Goal: Find specific page/section: Find specific page/section

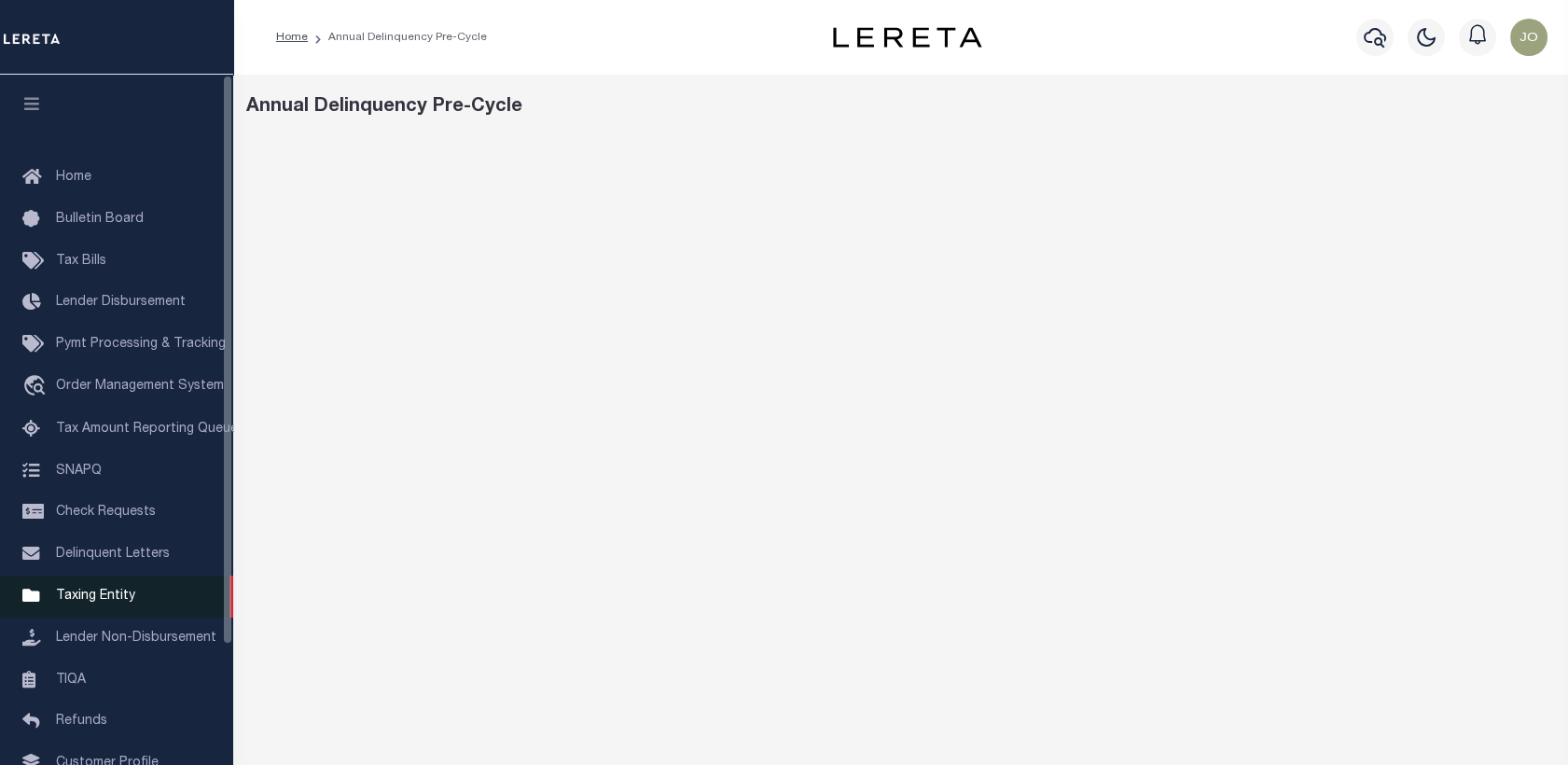
drag, startPoint x: 516, startPoint y: 4, endPoint x: 101, endPoint y: 611, distance: 735.3
click at [101, 603] on span "Taxing Entity" at bounding box center [96, 596] width 80 height 13
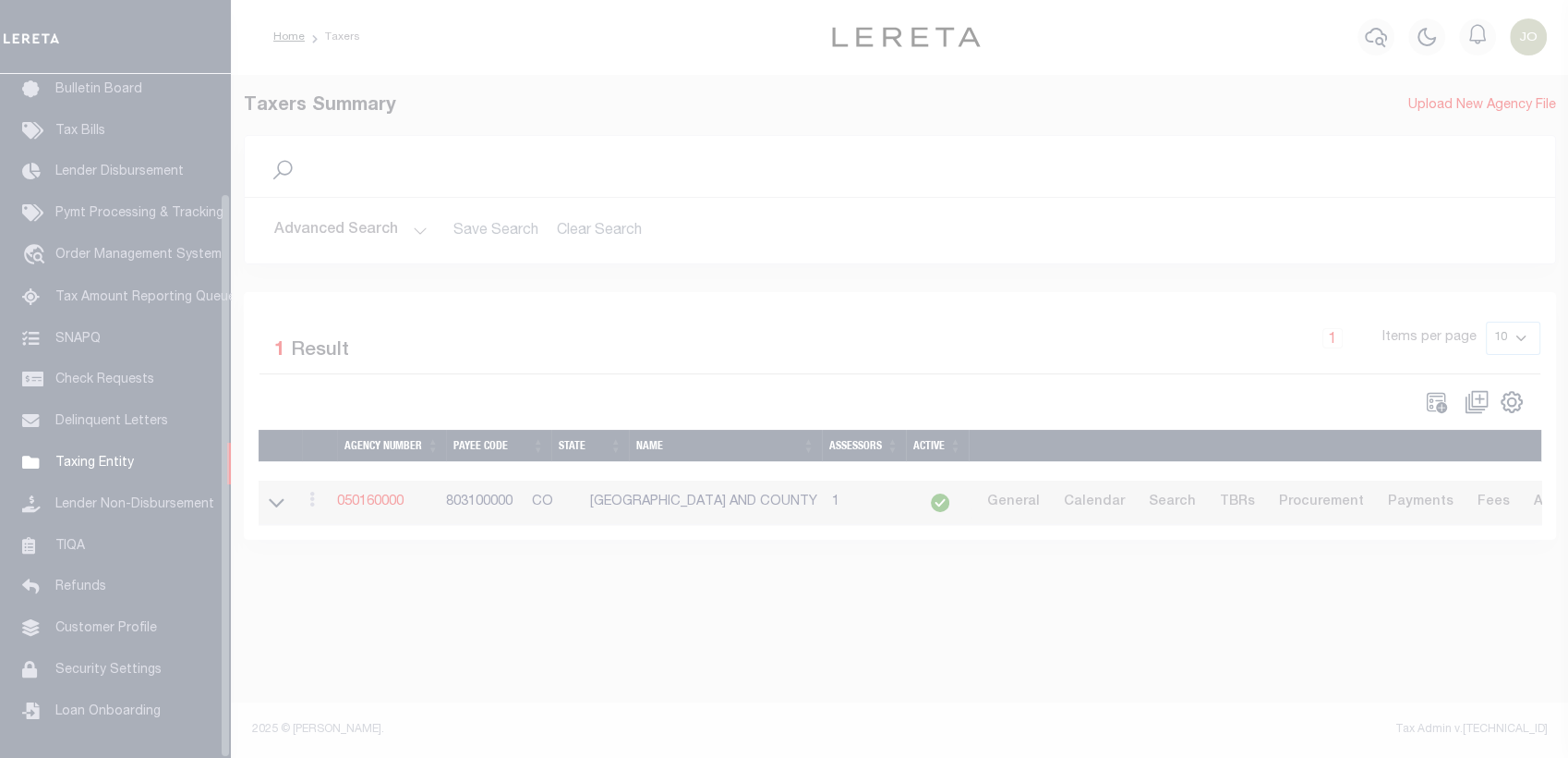
scroll to position [143, 0]
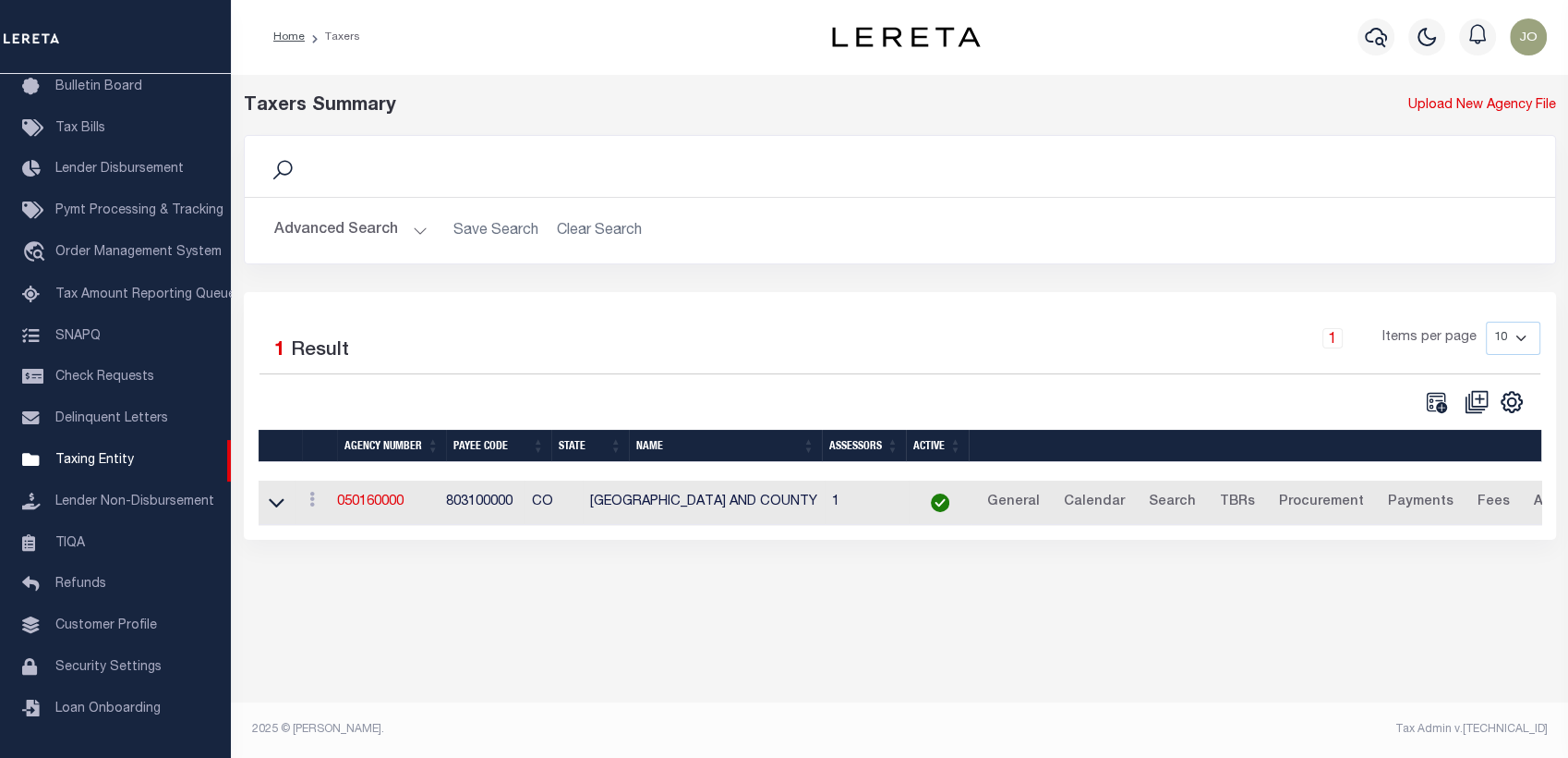
click at [389, 221] on button "Advanced Search" at bounding box center [350, 230] width 153 height 36
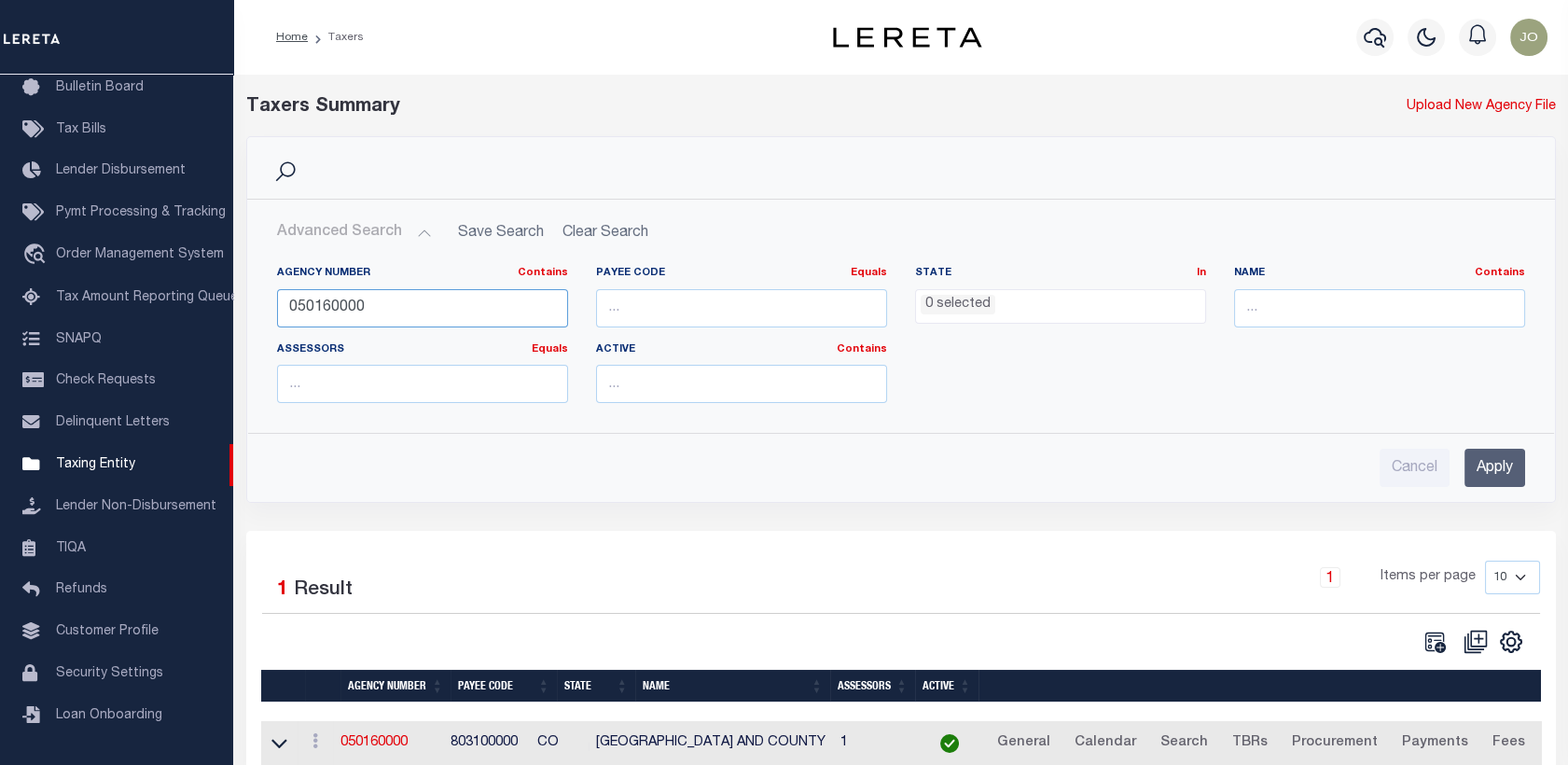
click at [347, 301] on input "050160000" at bounding box center [422, 308] width 291 height 38
paste input "10005"
type input "100050000"
click at [1477, 472] on input "Apply" at bounding box center [1495, 468] width 61 height 38
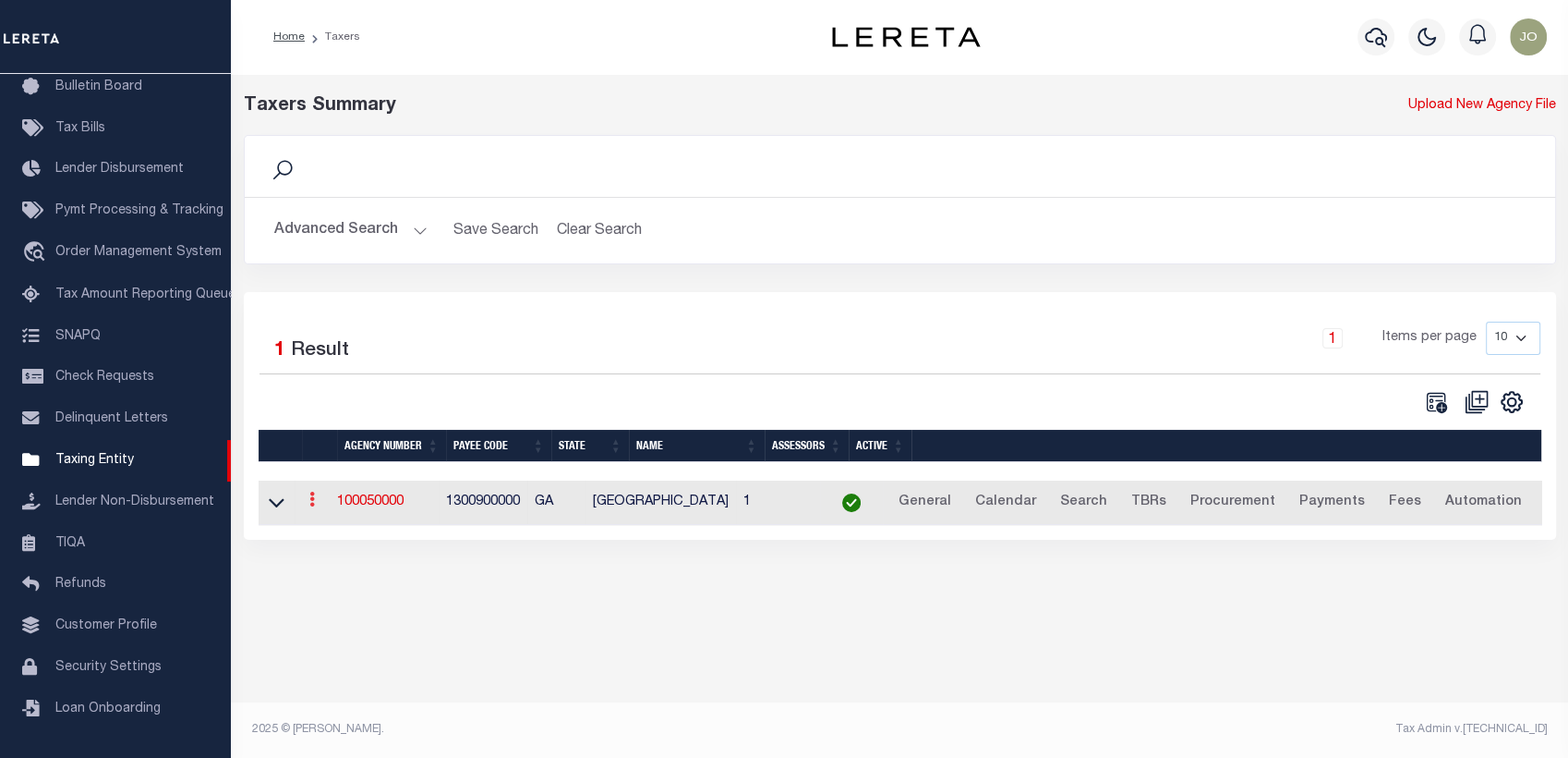
click at [315, 506] on icon at bounding box center [312, 499] width 6 height 15
click at [365, 503] on link "100050000" at bounding box center [370, 502] width 67 height 13
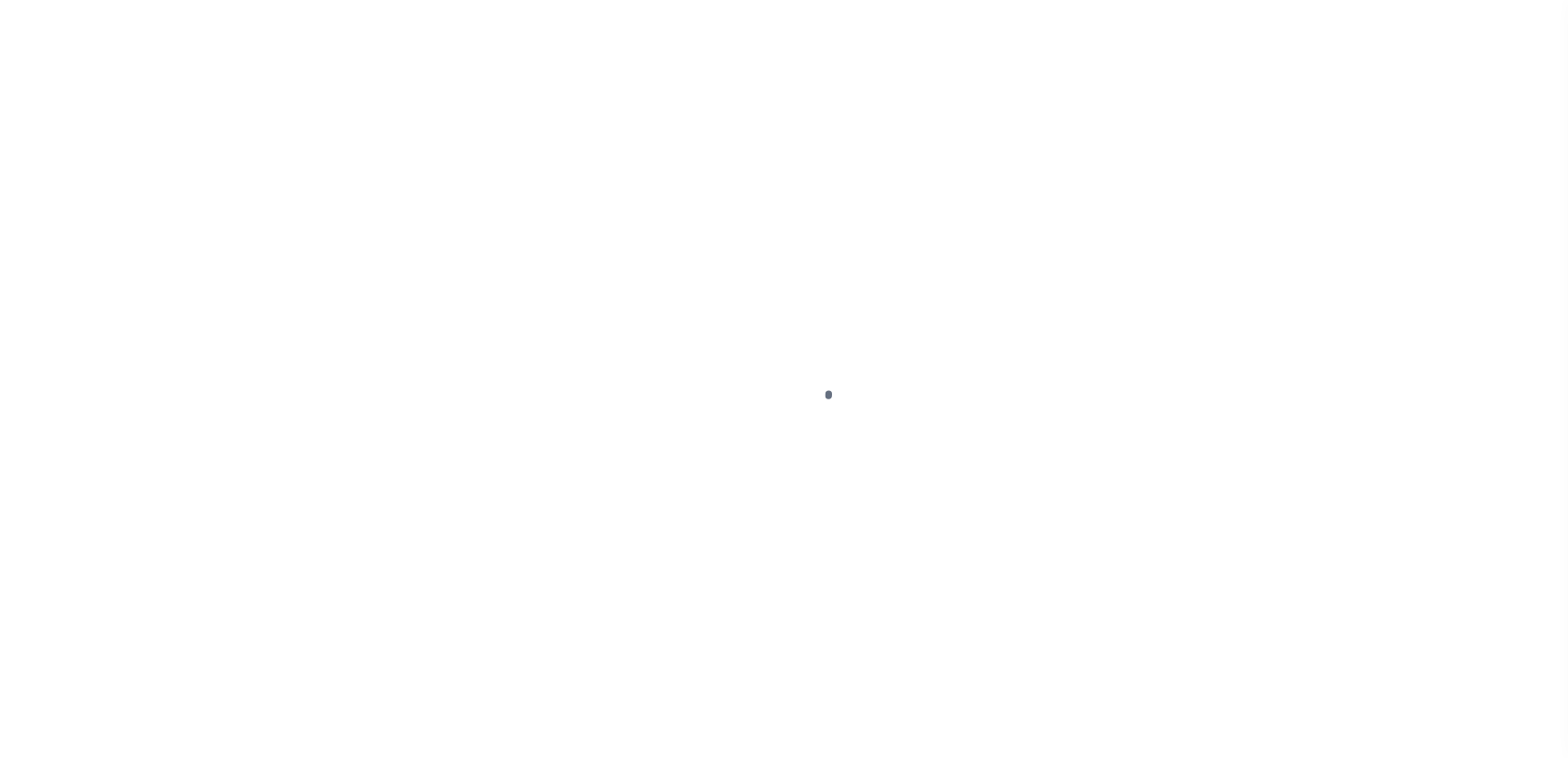
select select
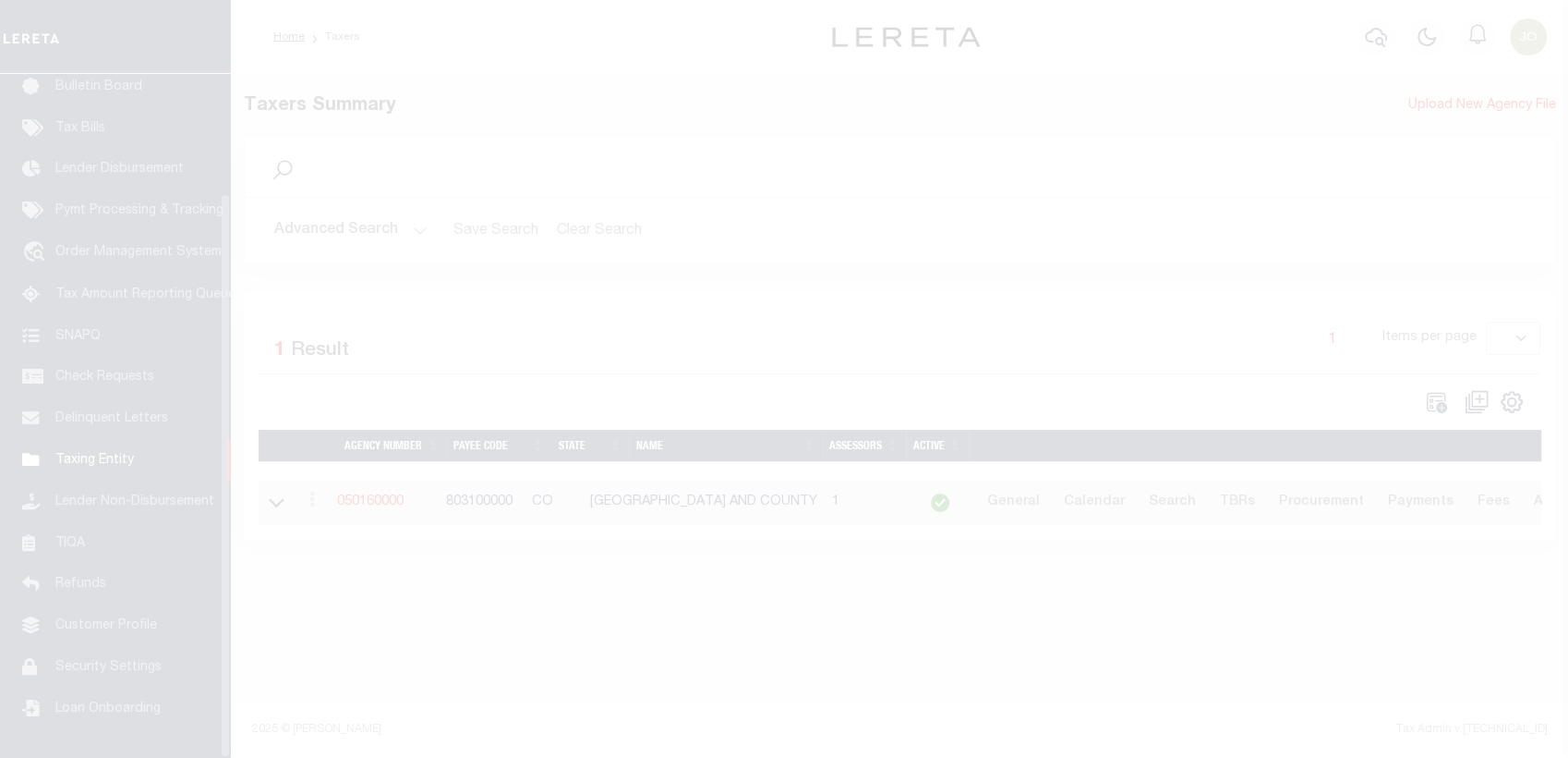
scroll to position [143, 0]
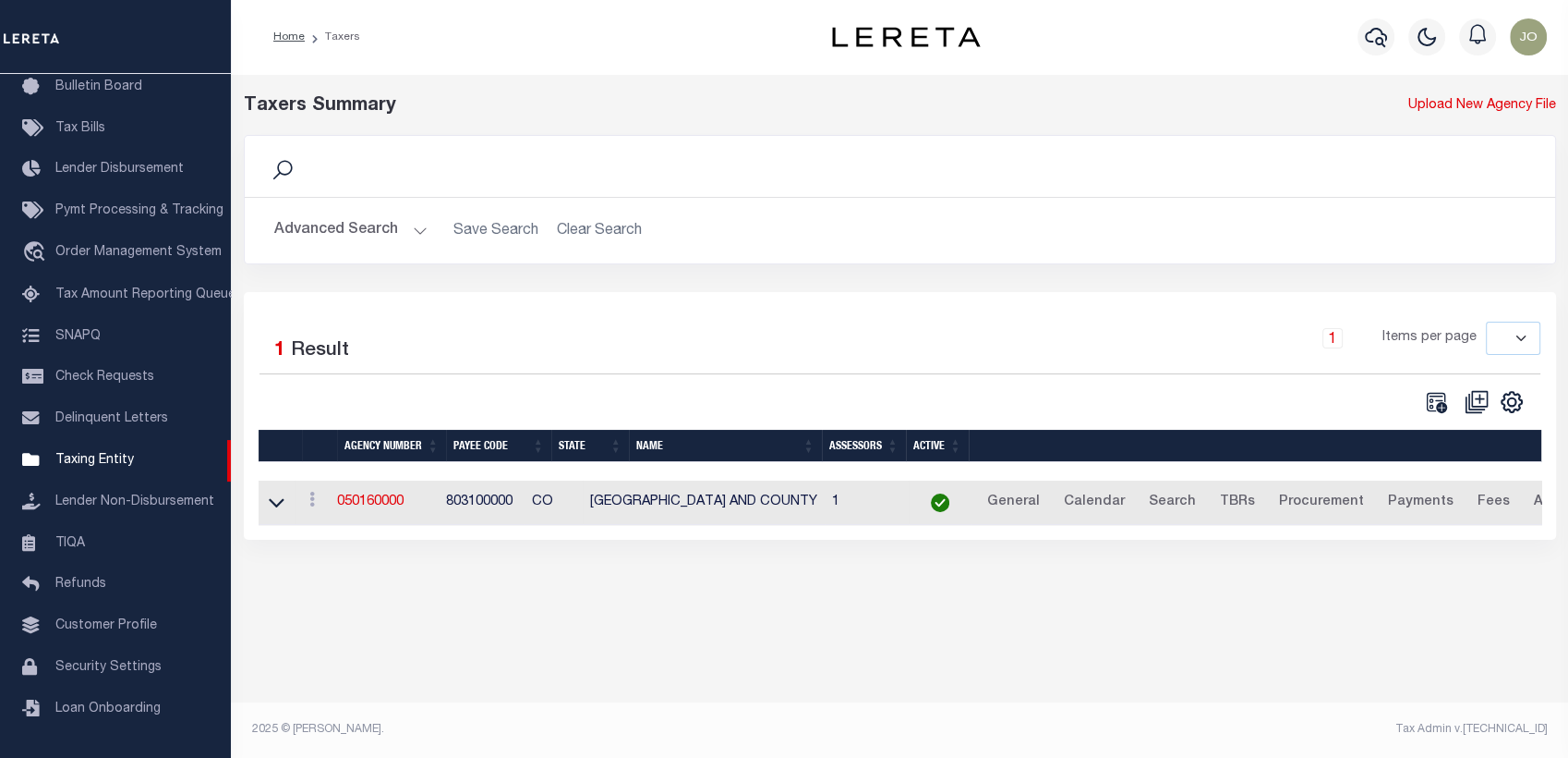
click at [405, 234] on button "Advanced Search" at bounding box center [350, 230] width 153 height 36
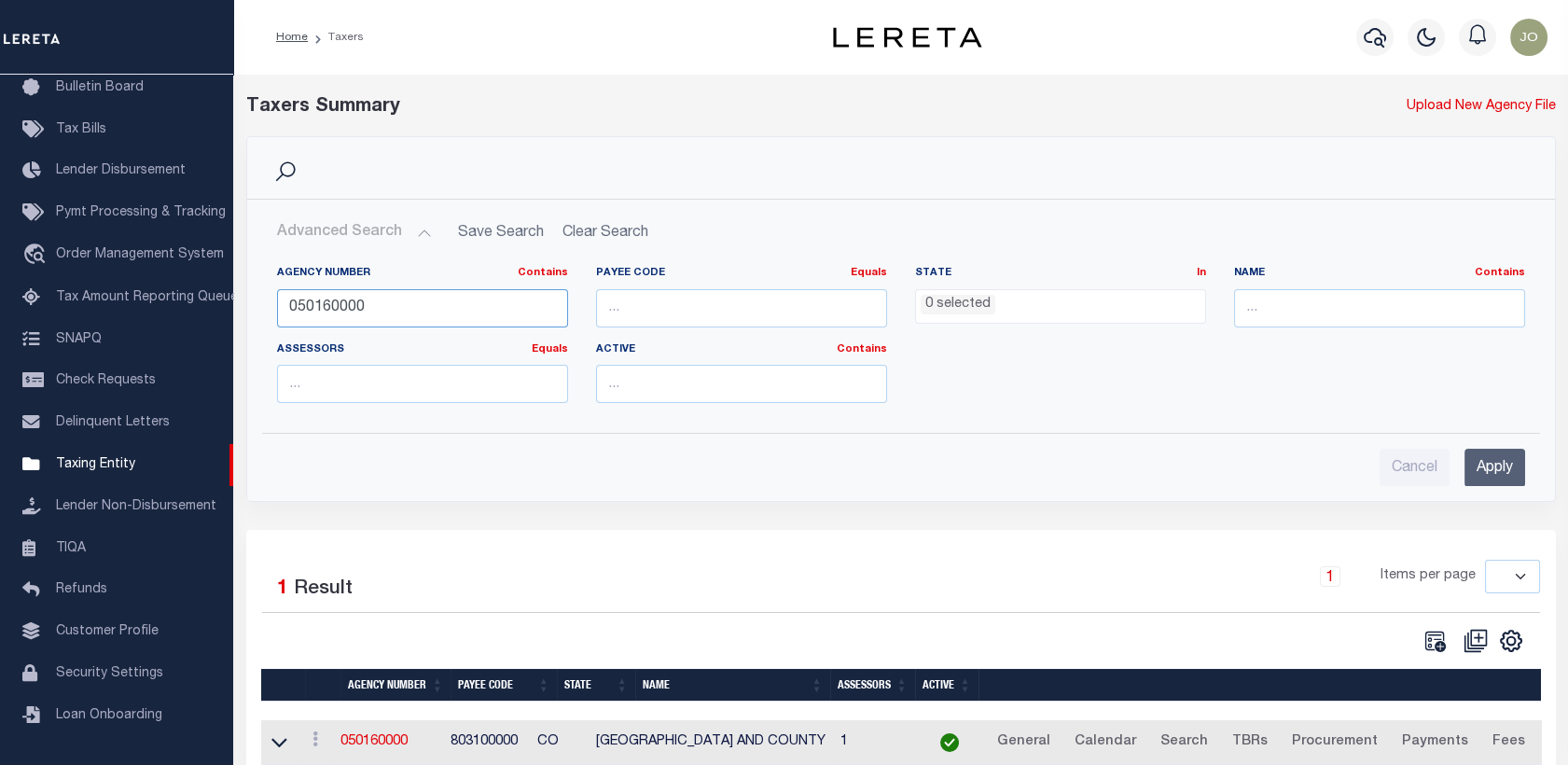
click at [478, 318] on input "050160000" at bounding box center [422, 308] width 291 height 38
paste input "10008"
type input "100080000"
click at [1473, 473] on input "Apply" at bounding box center [1495, 468] width 61 height 38
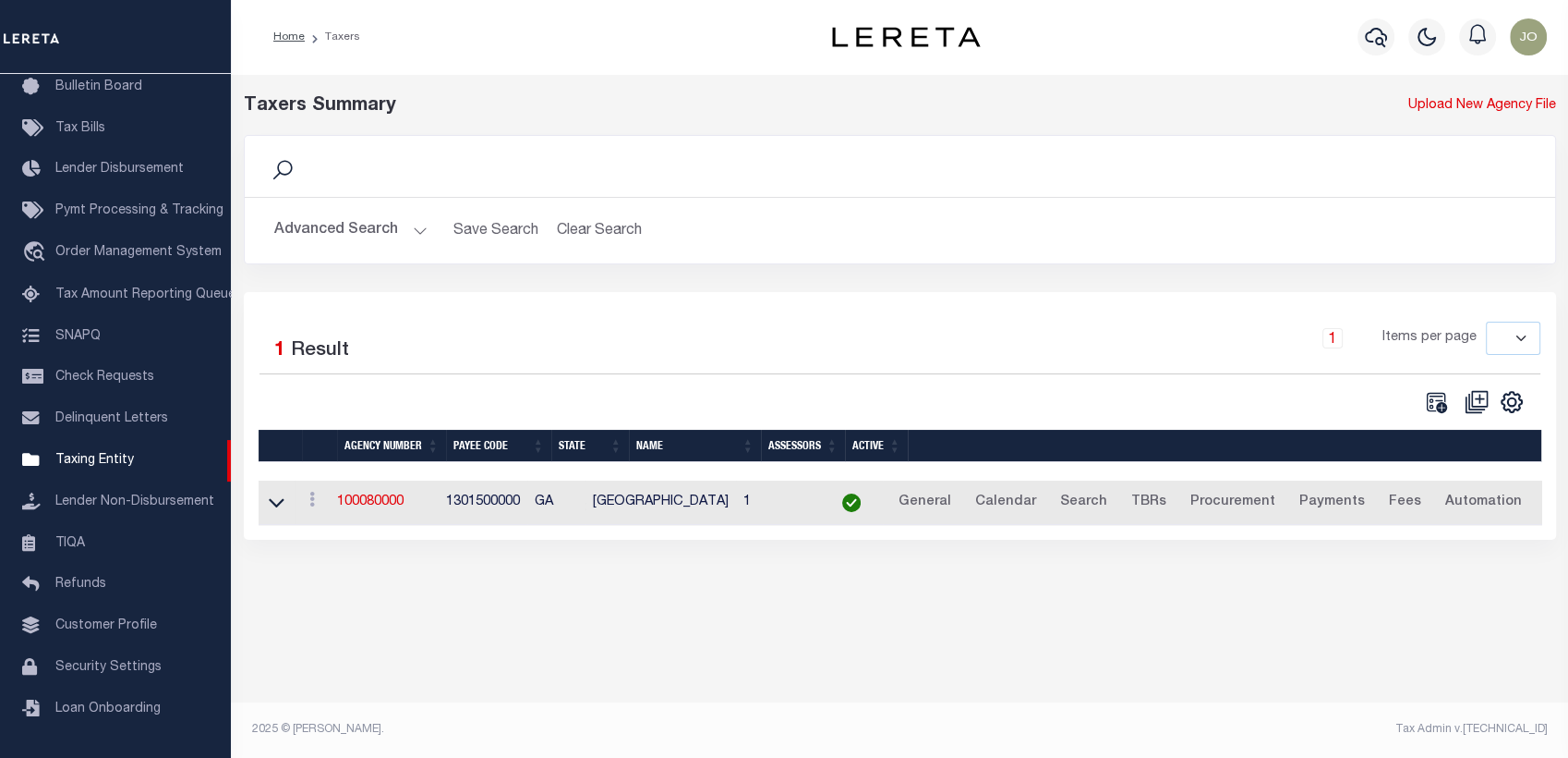
drag, startPoint x: 377, startPoint y: 505, endPoint x: 393, endPoint y: 467, distance: 41.2
click at [377, 505] on link "100080000" at bounding box center [370, 502] width 67 height 13
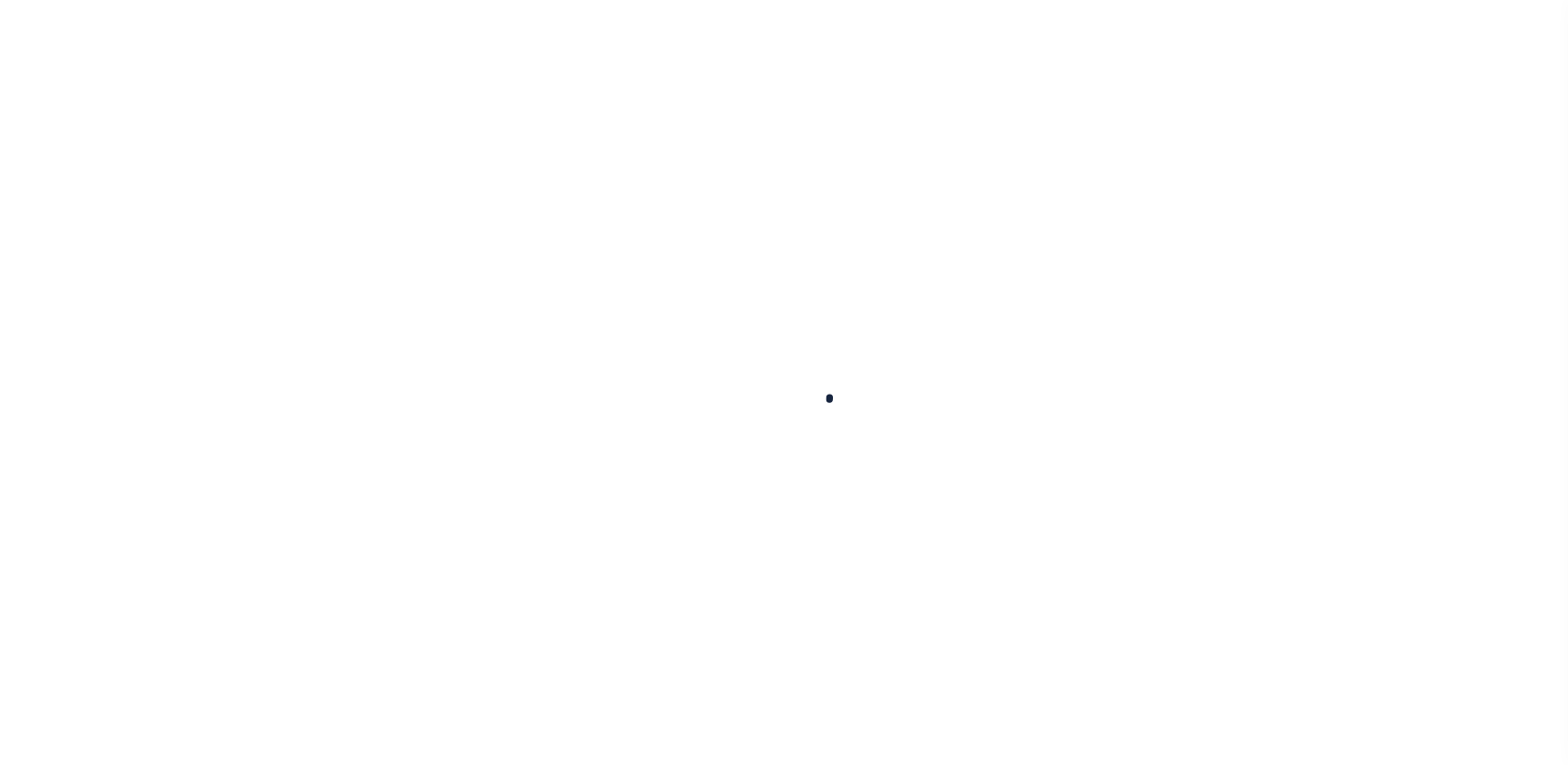
select select
checkbox input "false"
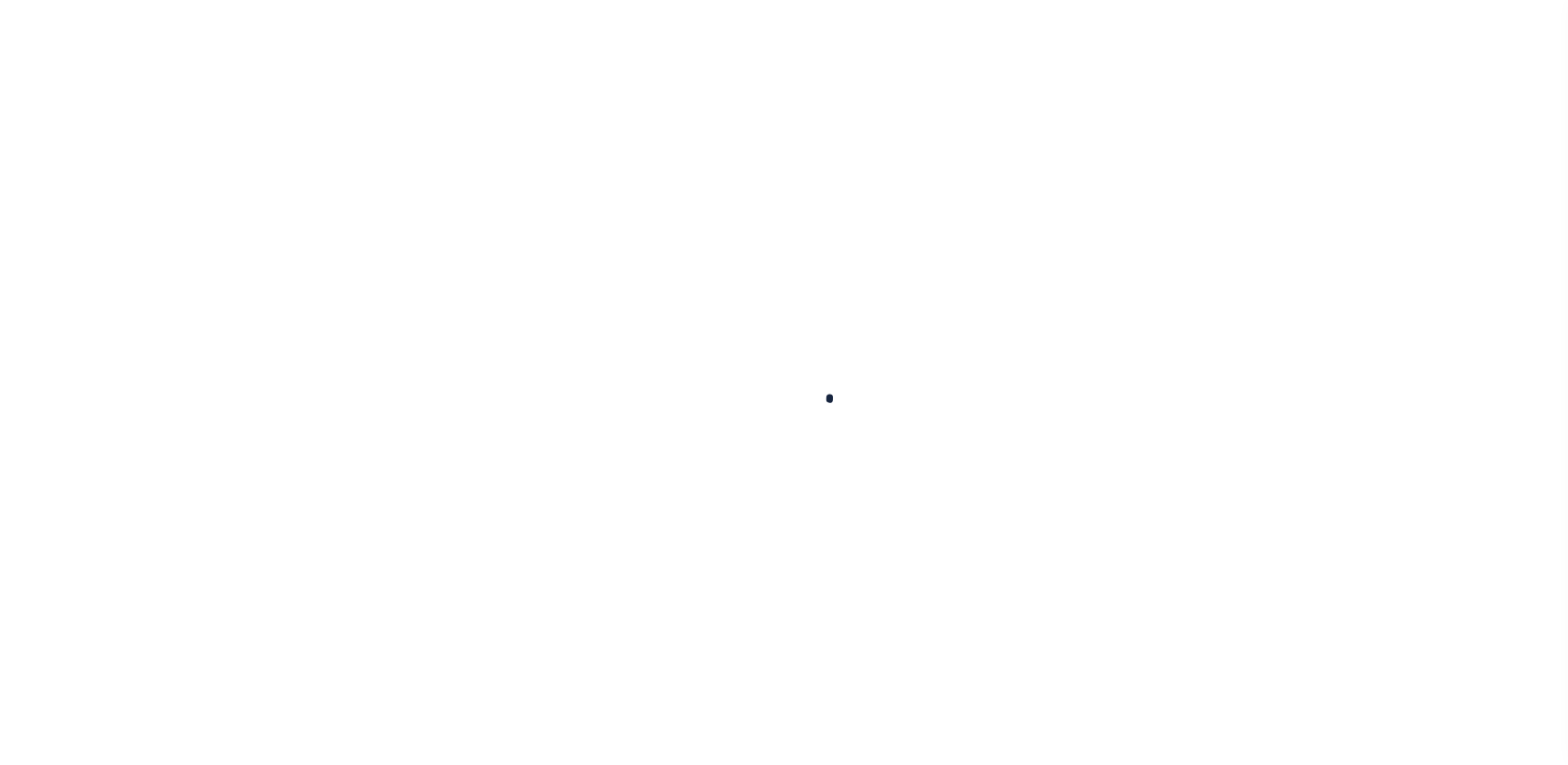
checkbox input "false"
type input "1300900000"
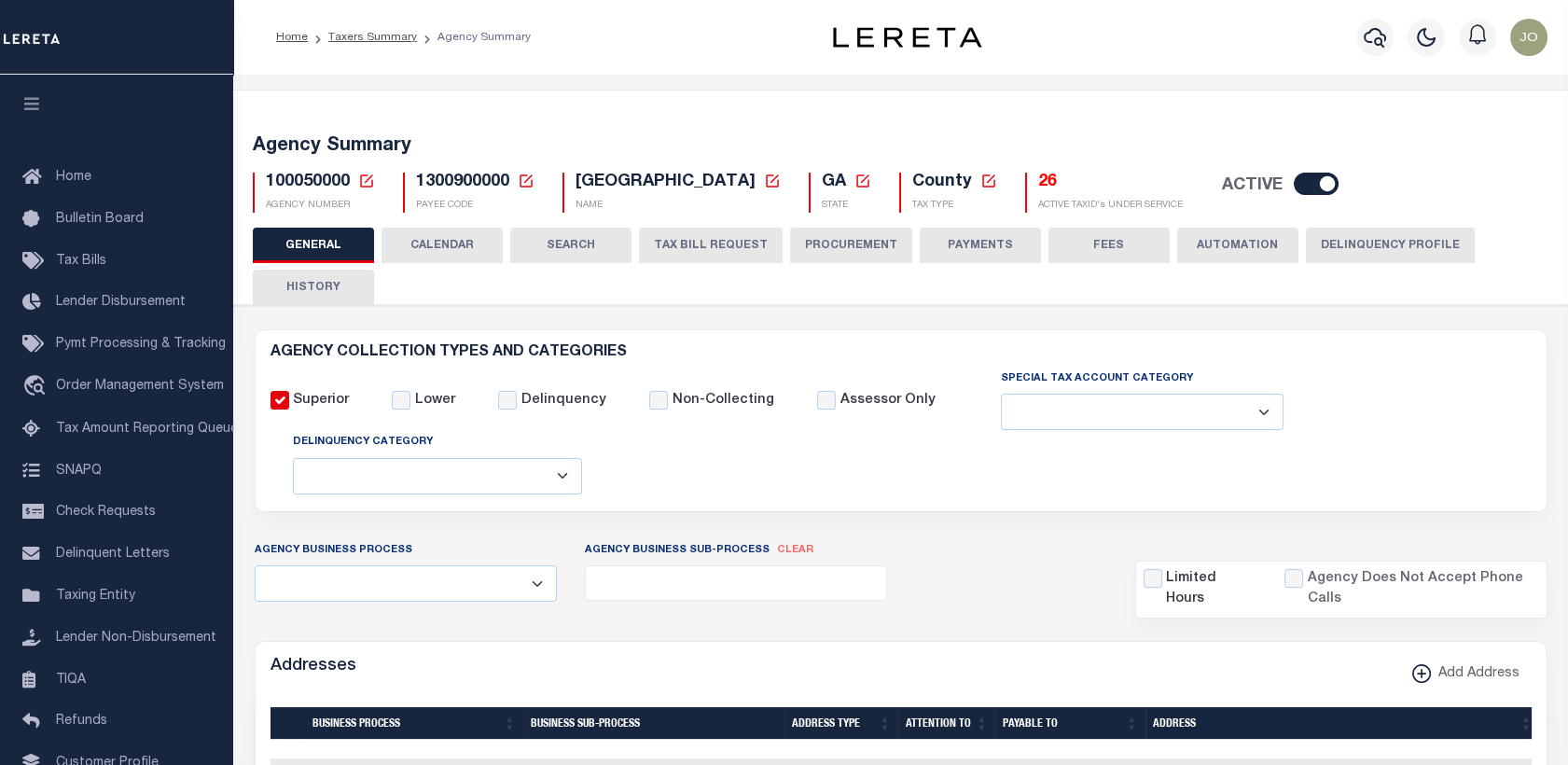
click at [1335, 244] on button "Delinquency Profile" at bounding box center [1391, 246] width 169 height 36
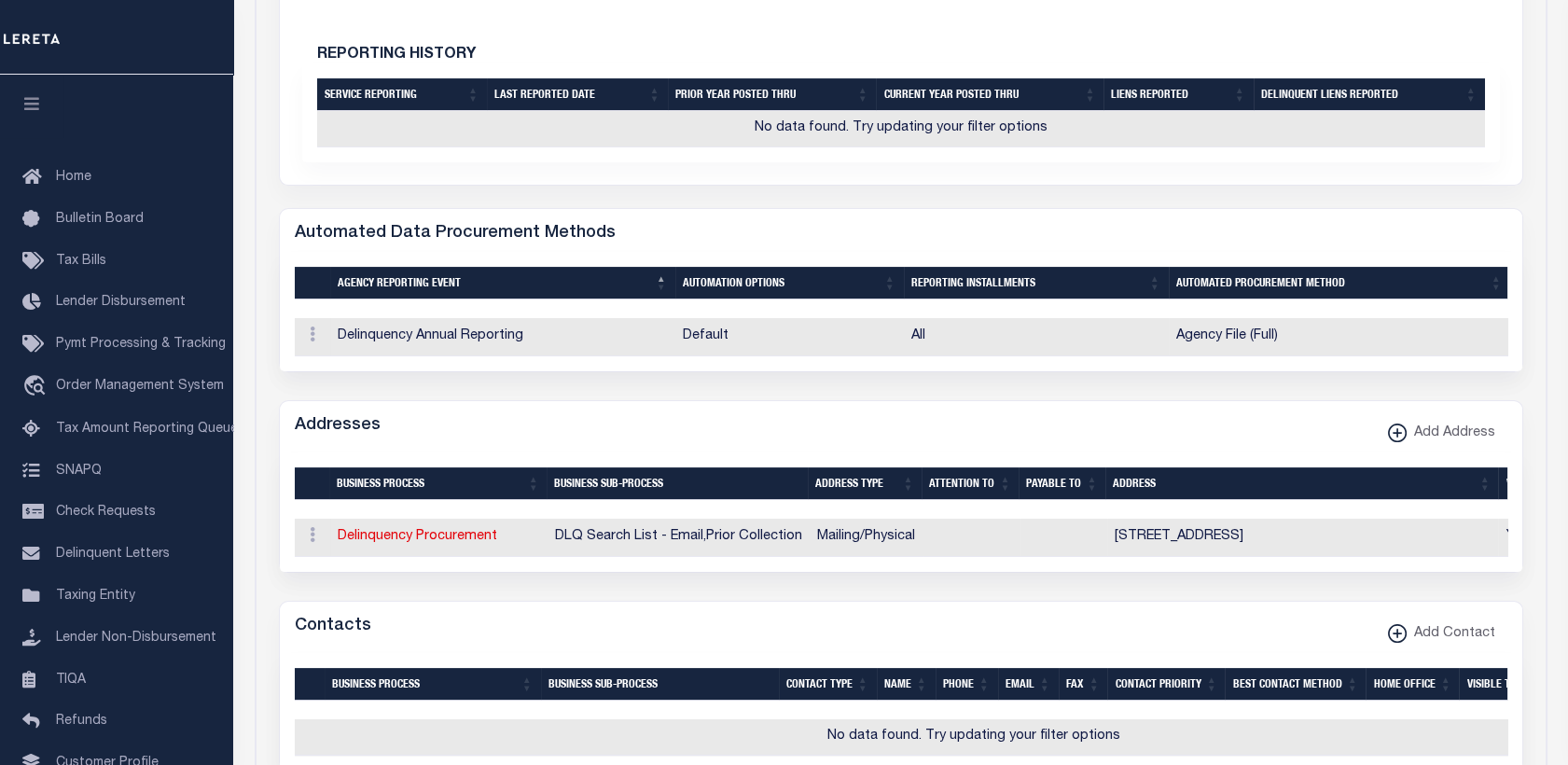
scroll to position [821, 0]
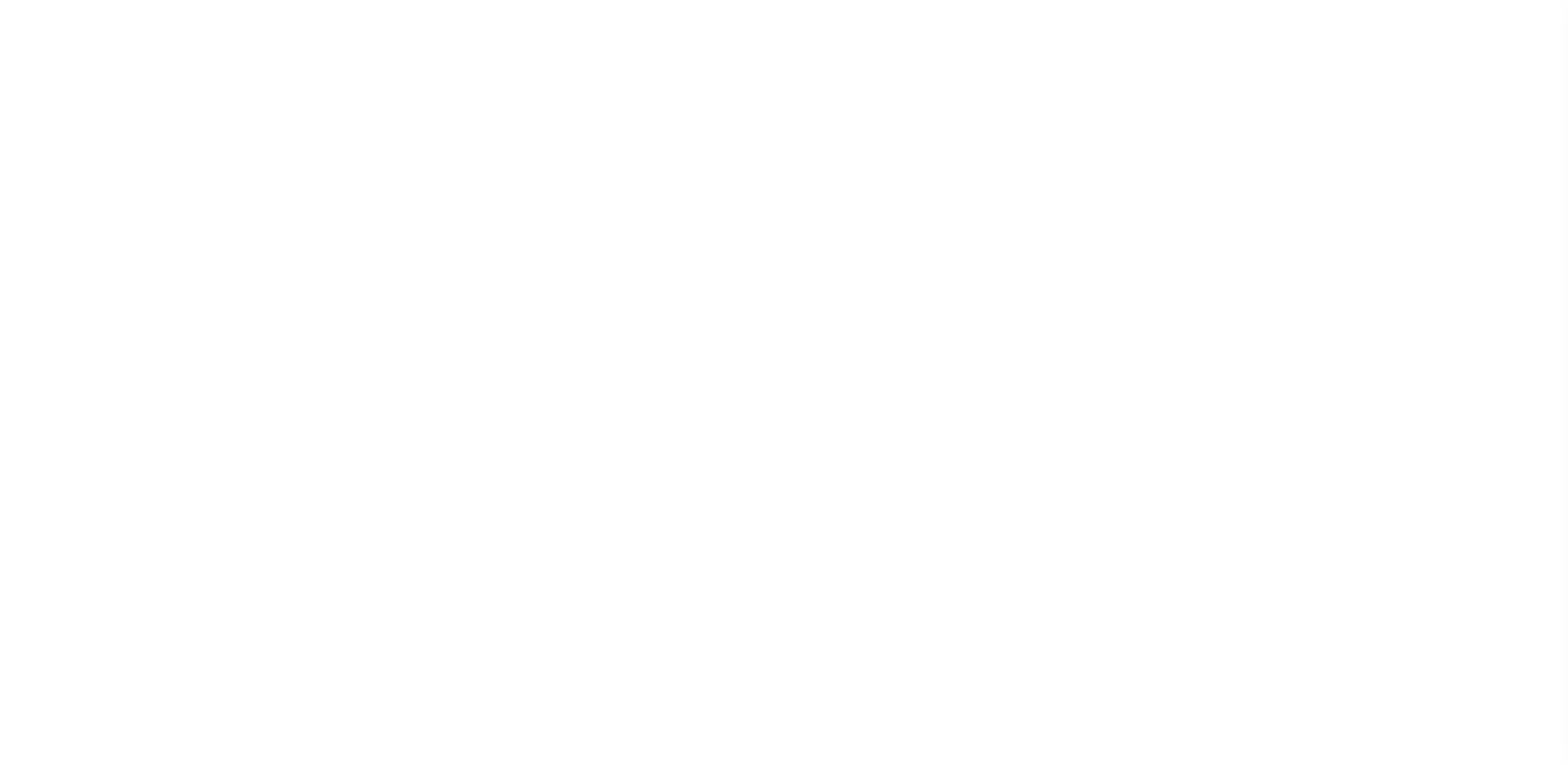
select select
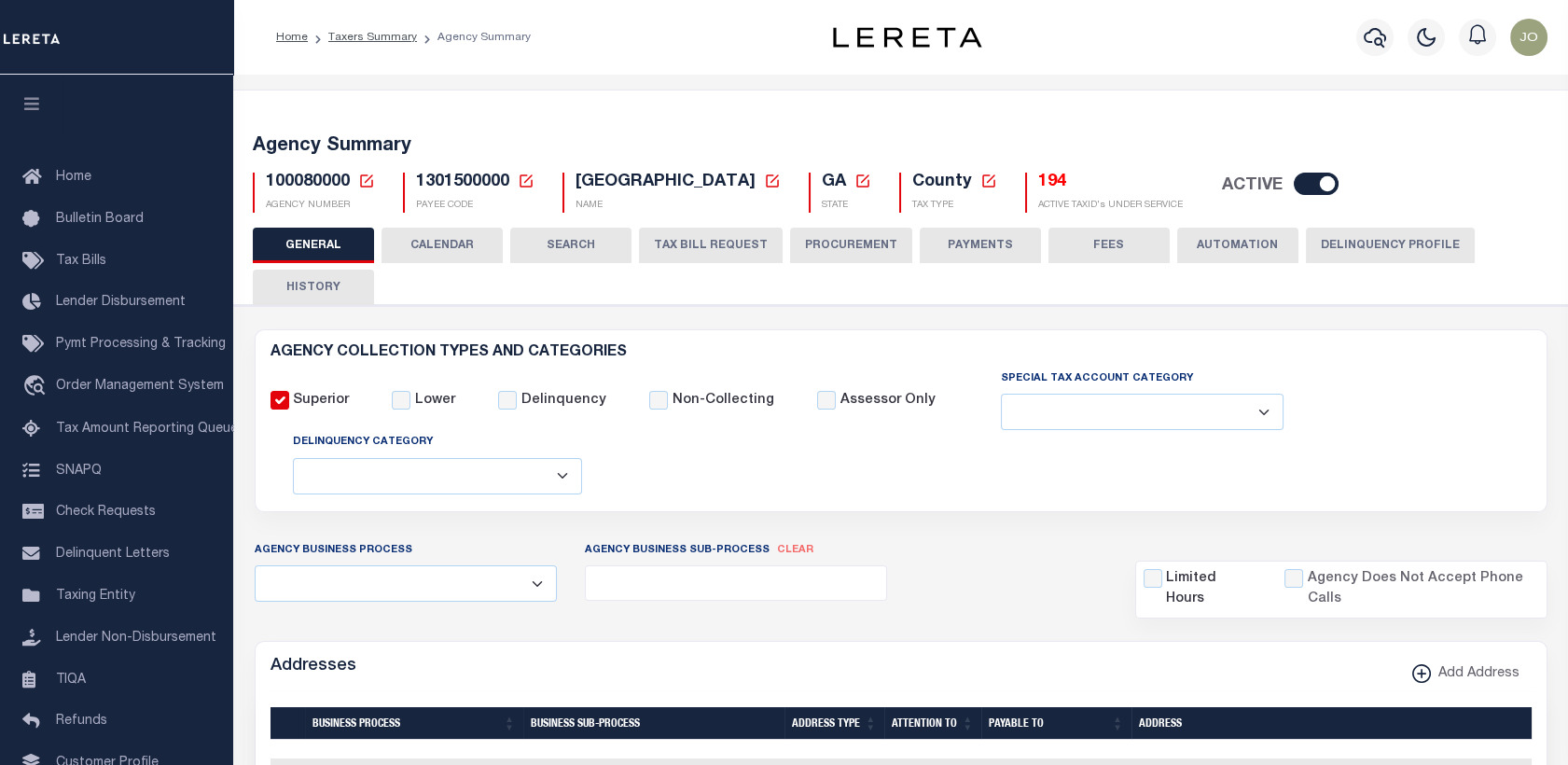
click at [1387, 240] on button "Delinquency Profile" at bounding box center [1391, 246] width 169 height 36
